Goal: Task Accomplishment & Management: Complete application form

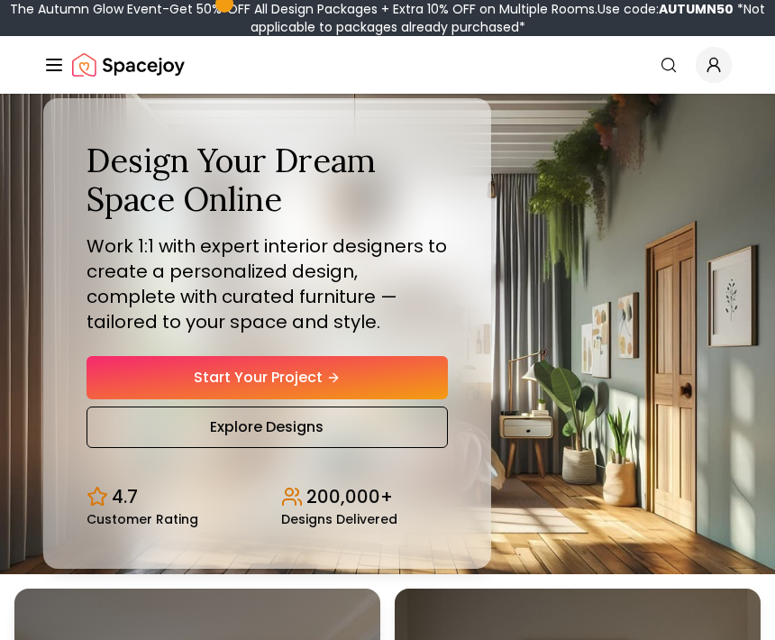
click at [399, 399] on link "Start Your Project" at bounding box center [268, 377] width 362 height 43
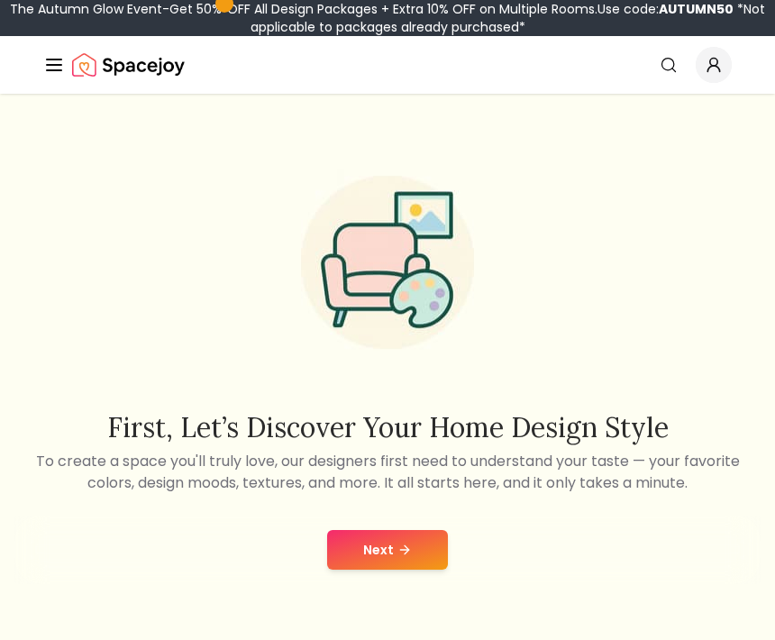
click at [417, 566] on button "Next" at bounding box center [387, 550] width 121 height 40
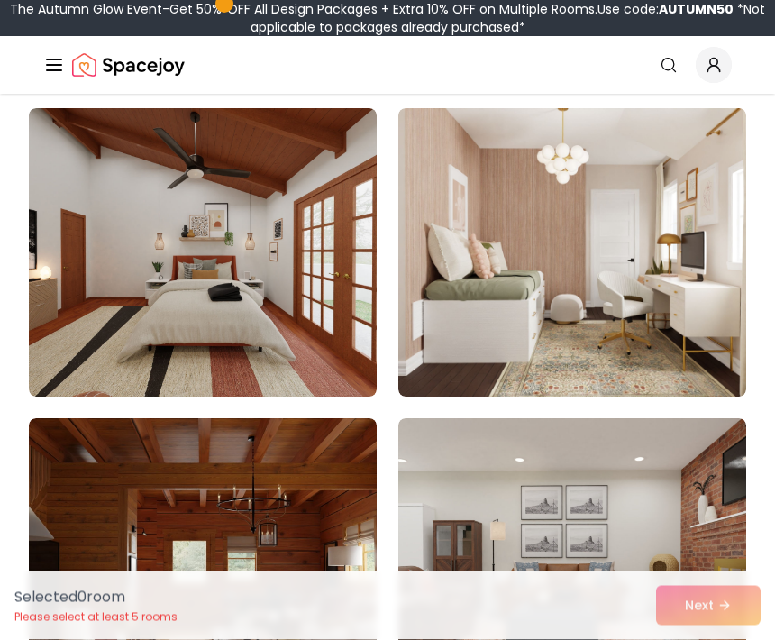
scroll to position [221, 0]
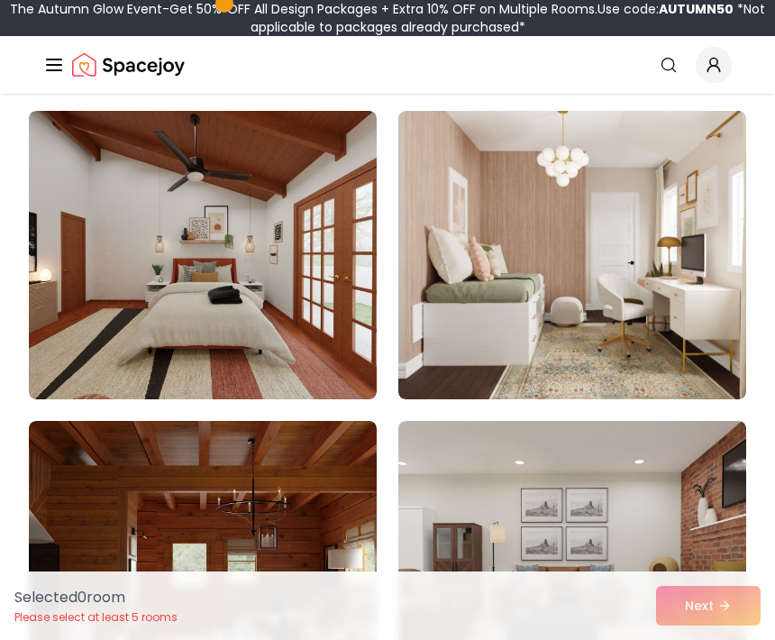
click at [658, 240] on img at bounding box center [573, 255] width 348 height 289
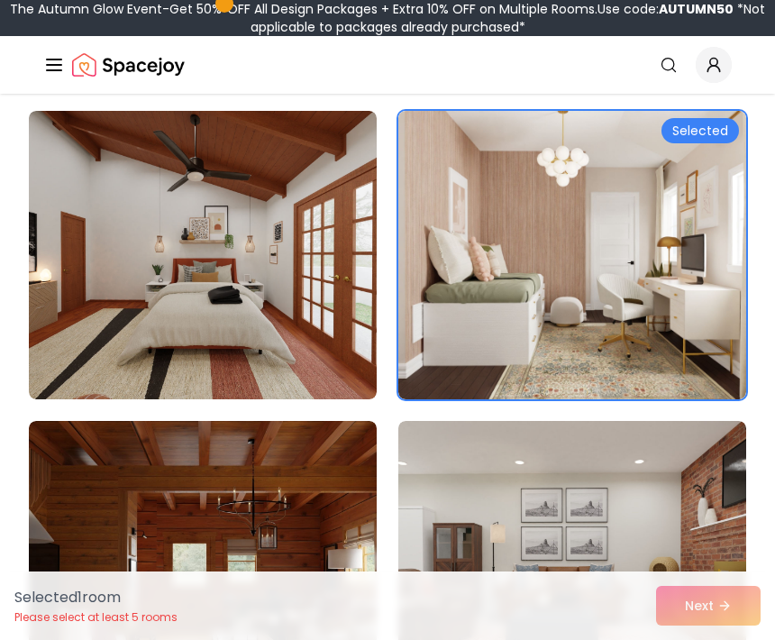
click at [712, 132] on div "Selected" at bounding box center [701, 130] width 78 height 25
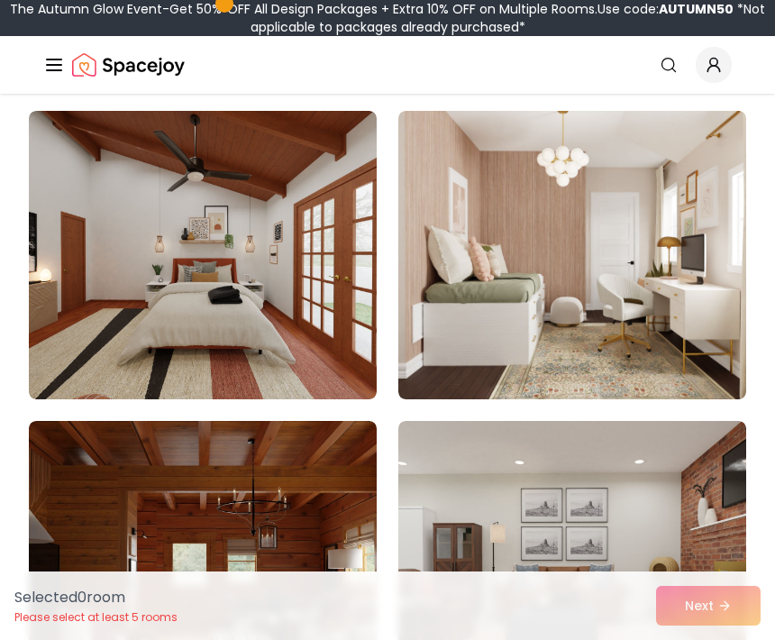
click at [667, 215] on img at bounding box center [573, 255] width 348 height 289
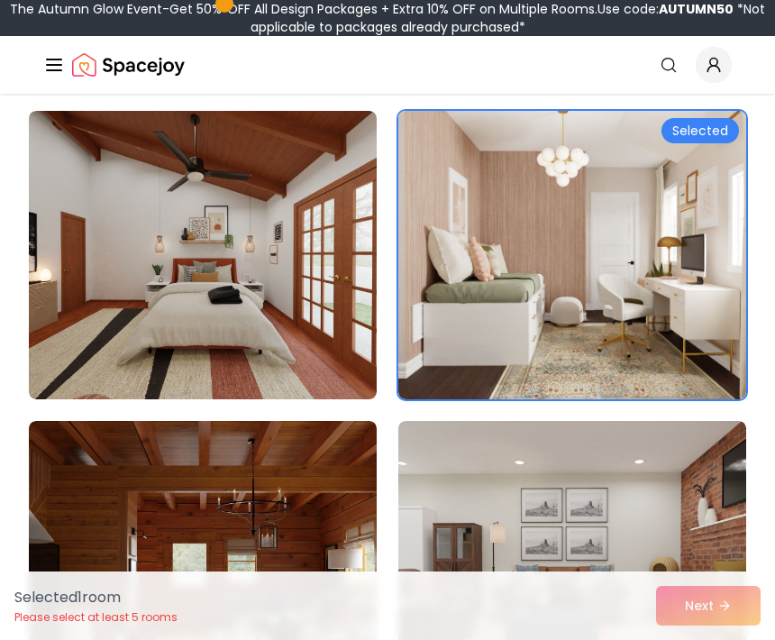
click at [711, 628] on img at bounding box center [573, 565] width 348 height 289
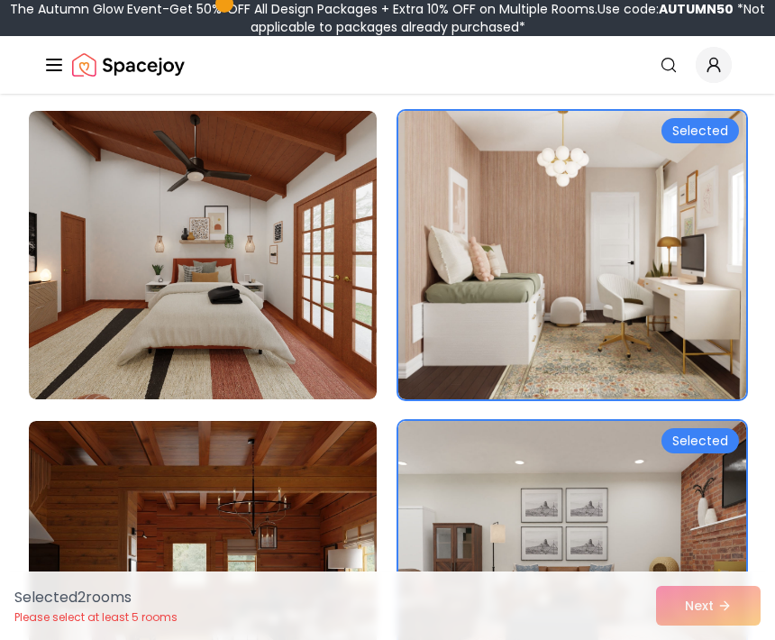
click at [719, 639] on div "Selected 2 room s Please select at least 5 rooms Next" at bounding box center [387, 606] width 775 height 69
click at [678, 291] on img at bounding box center [573, 255] width 348 height 289
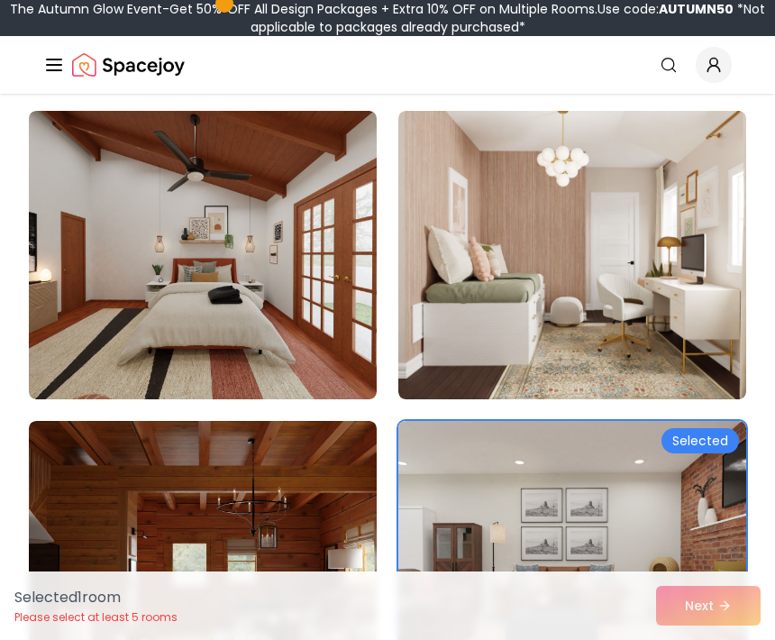
click at [695, 517] on img at bounding box center [573, 565] width 348 height 289
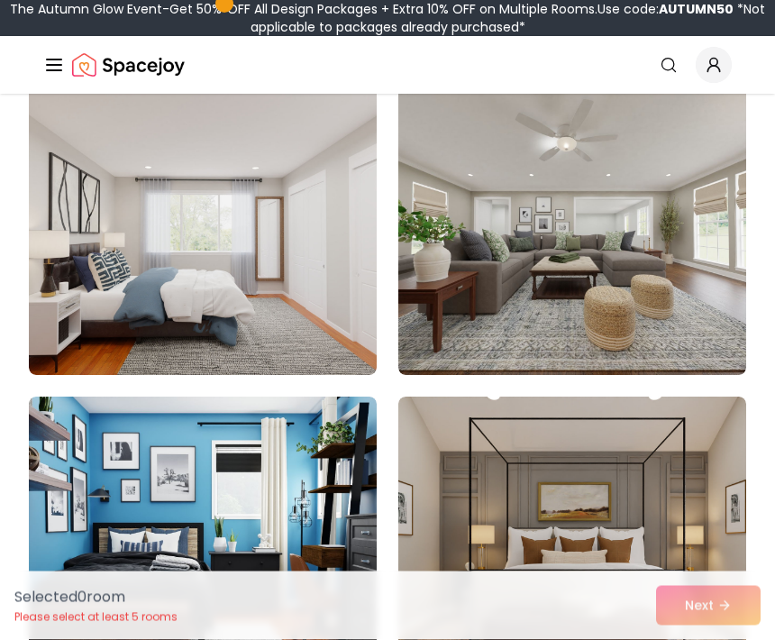
scroll to position [1796, 0]
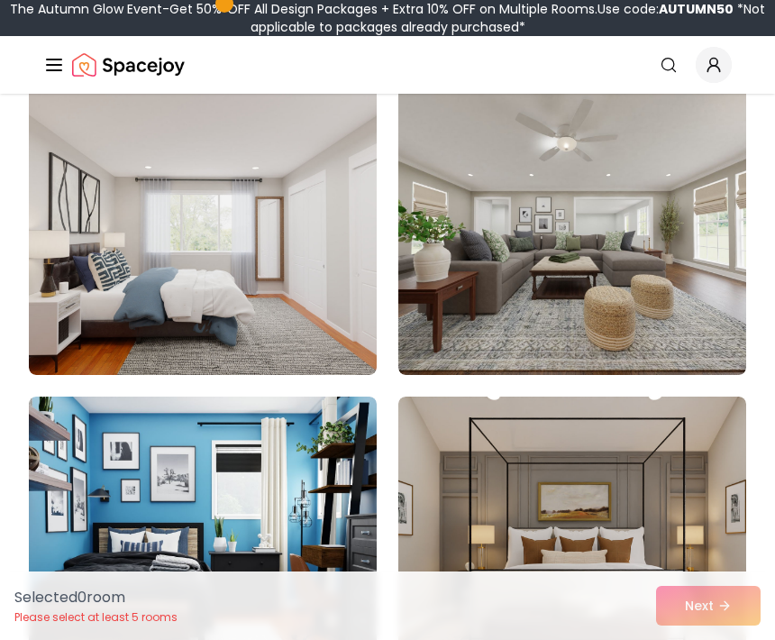
click at [699, 291] on img at bounding box center [573, 231] width 348 height 289
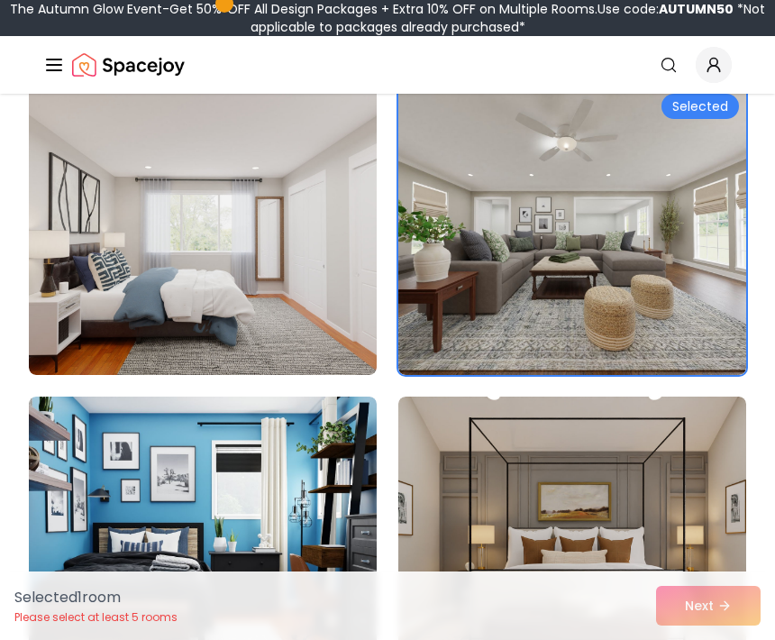
click at [726, 639] on div "Selected 1 room Please select at least 5 rooms Next" at bounding box center [387, 606] width 775 height 69
click at [751, 639] on div "Selected 1 room Please select at least 5 rooms Next" at bounding box center [387, 606] width 775 height 69
click at [735, 639] on div "Selected 1 room Please select at least 5 rooms Next" at bounding box center [387, 606] width 775 height 69
click at [718, 639] on div "Selected 1 room Please select at least 5 rooms Next" at bounding box center [387, 606] width 775 height 69
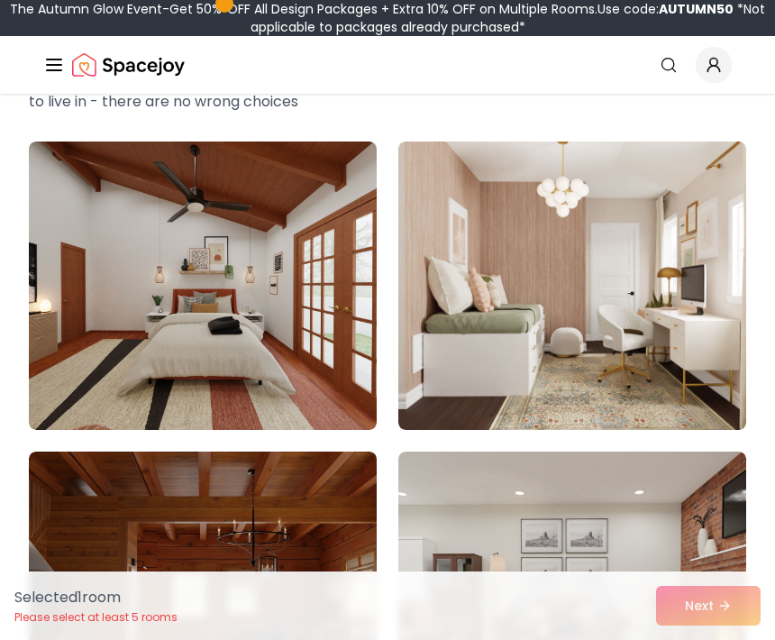
scroll to position [0, 0]
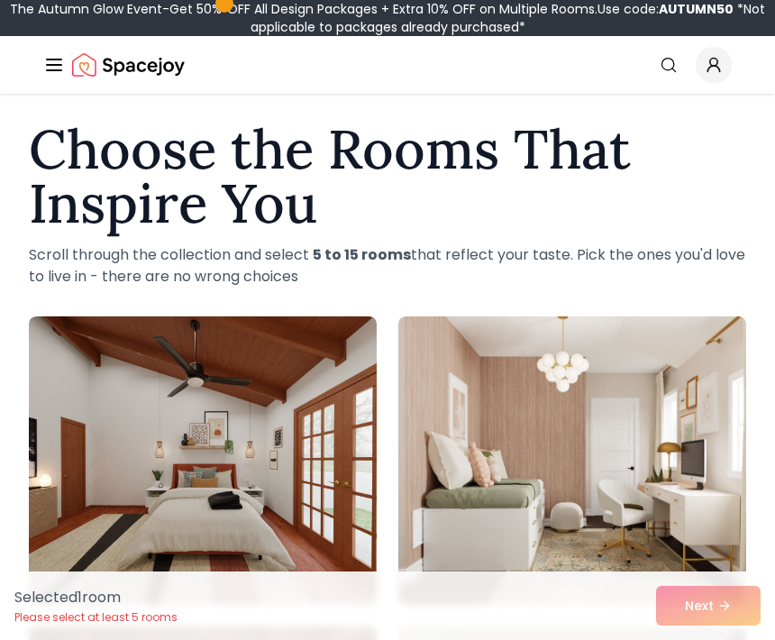
click at [632, 445] on img at bounding box center [573, 460] width 348 height 289
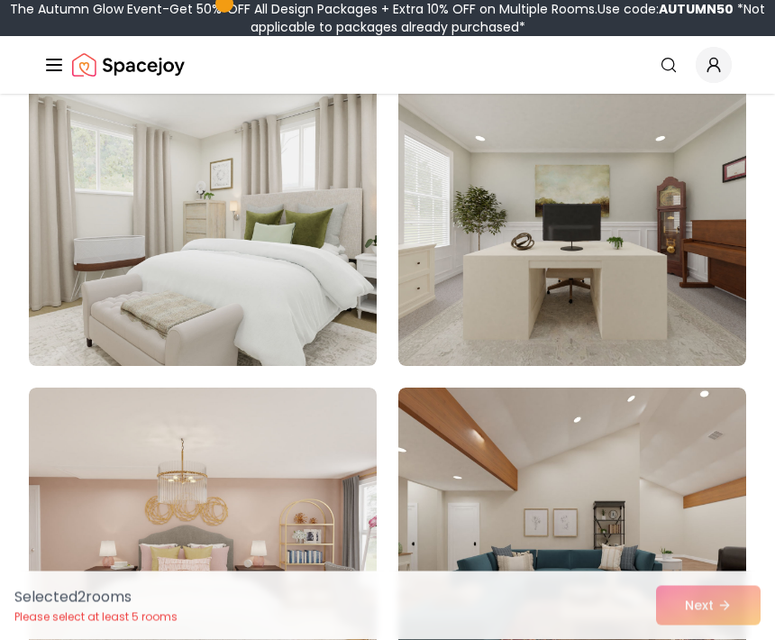
scroll to position [5534, 0]
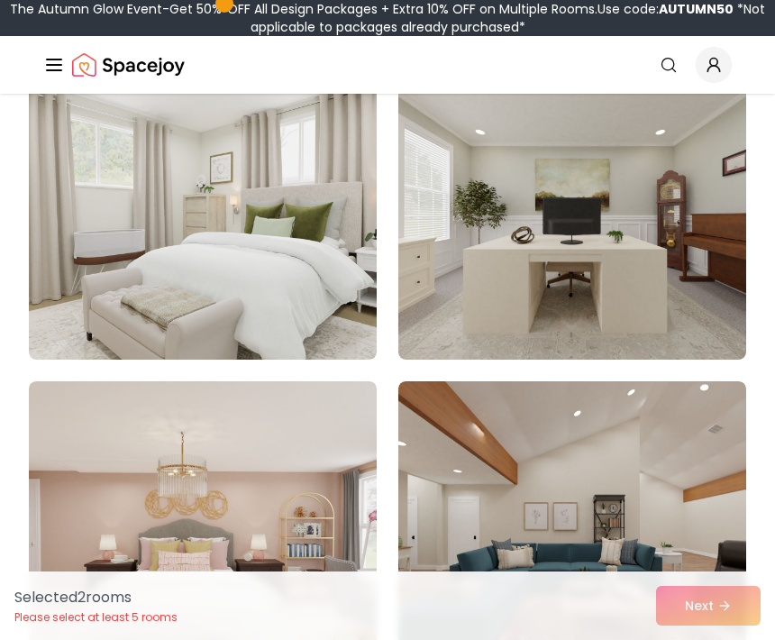
click at [318, 258] on img at bounding box center [203, 215] width 348 height 289
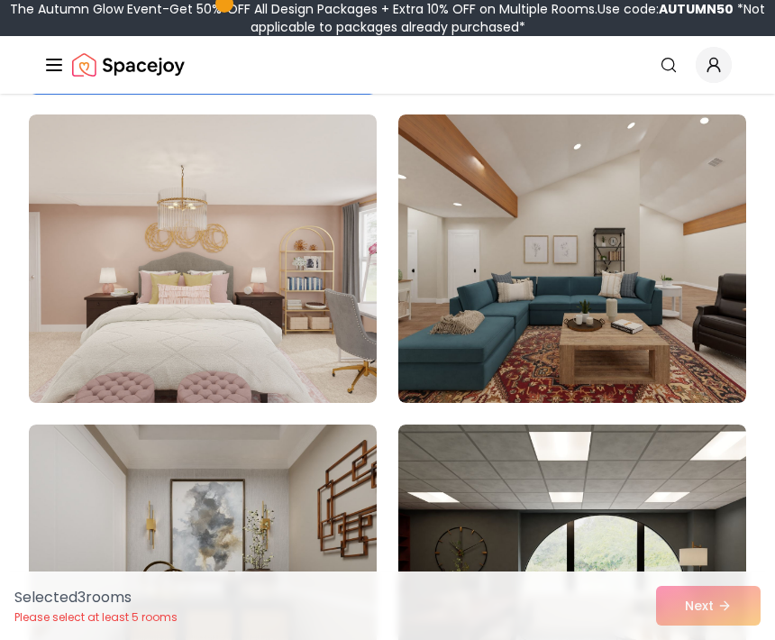
scroll to position [5800, 0]
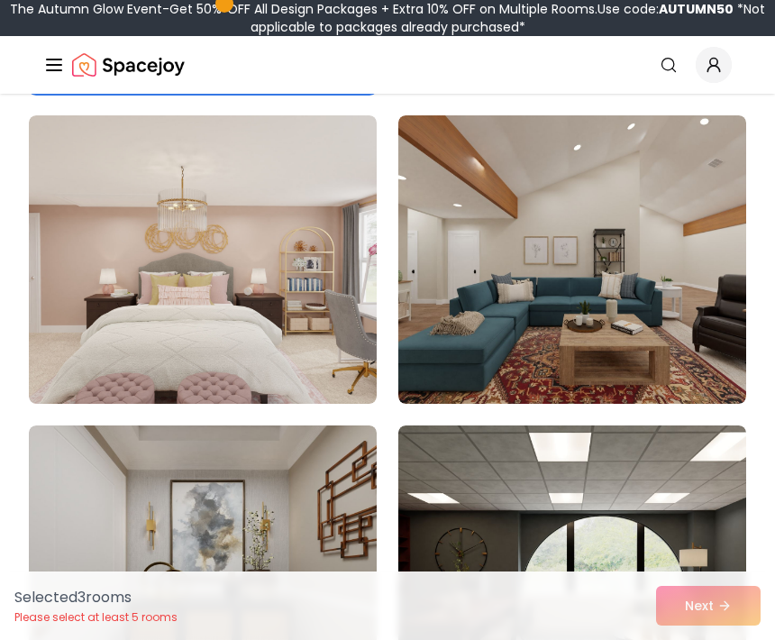
click at [306, 335] on img at bounding box center [203, 259] width 348 height 289
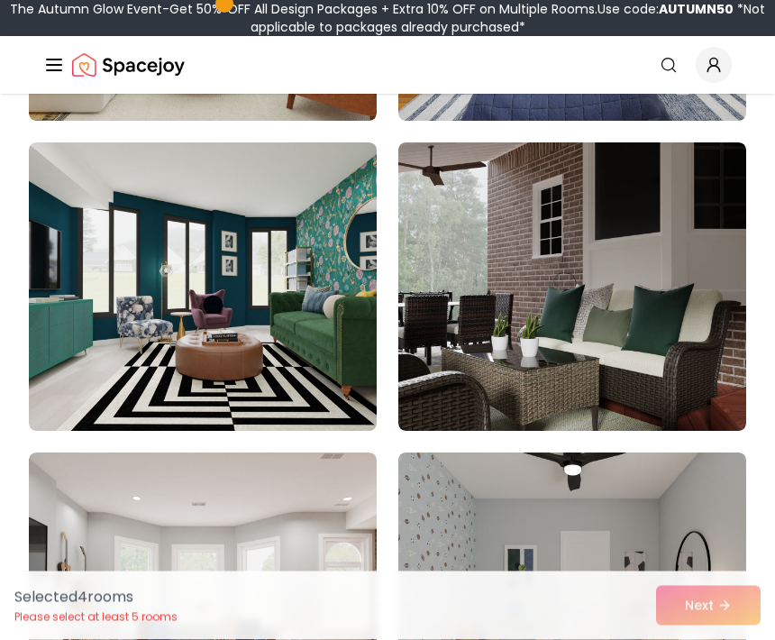
scroll to position [8581, 0]
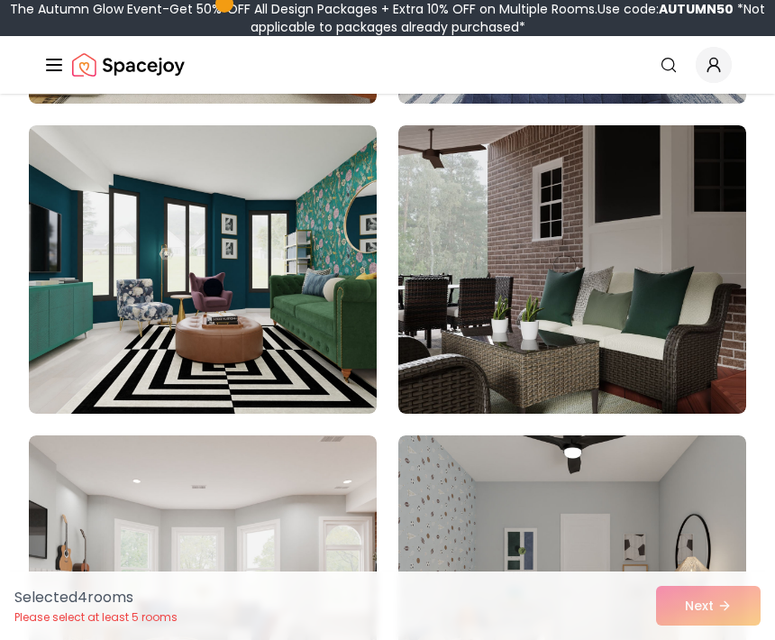
click at [721, 639] on div "Selected 4 room s Please select at least 5 rooms Next" at bounding box center [387, 606] width 775 height 69
click at [715, 639] on div "Selected 4 room s Please select at least 5 rooms Next" at bounding box center [387, 606] width 775 height 69
click at [714, 639] on div "Selected 4 room s Please select at least 5 rooms Next" at bounding box center [387, 606] width 775 height 69
click at [716, 639] on div "Selected 4 room s Please select at least 5 rooms Next" at bounding box center [387, 606] width 775 height 69
click at [736, 639] on div "Selected 4 room s Please select at least 5 rooms Next" at bounding box center [387, 606] width 775 height 69
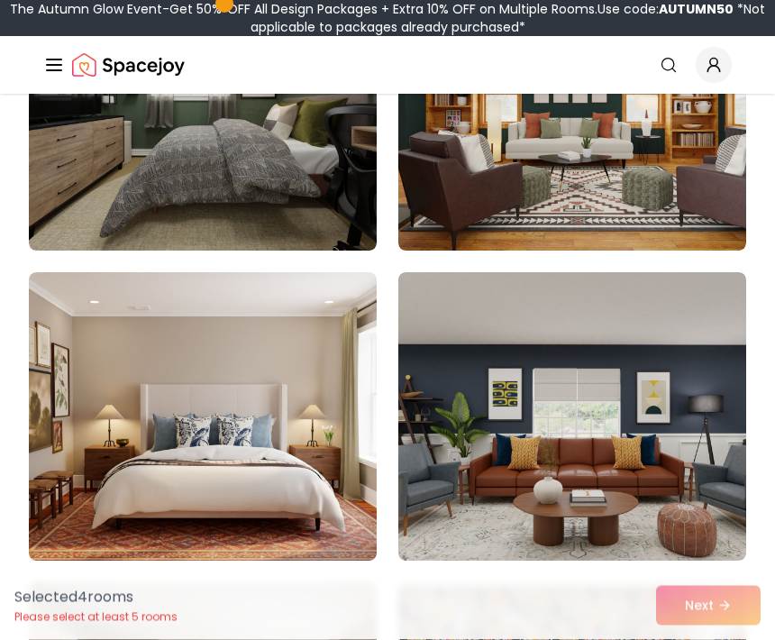
scroll to position [6882, 0]
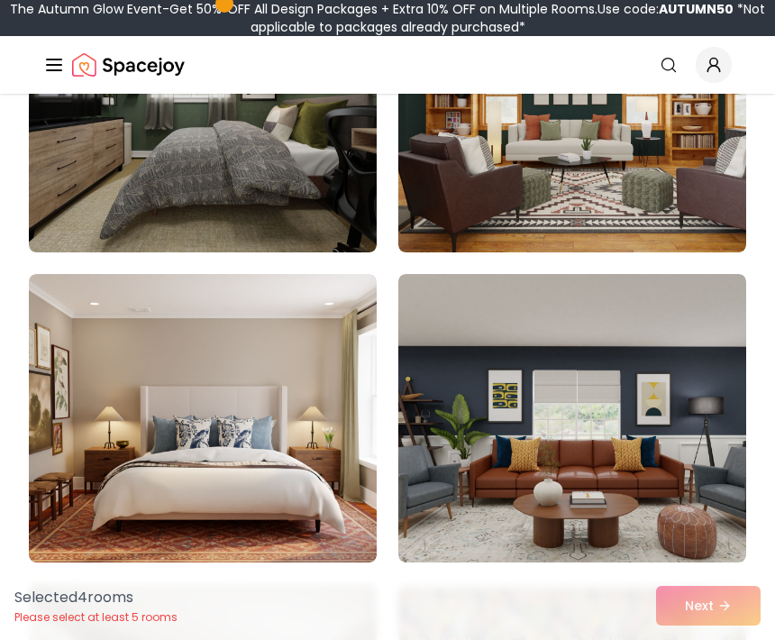
click at [727, 614] on div "Selected 4 room s Please select at least 5 rooms Next" at bounding box center [387, 606] width 775 height 69
